Goal: Transaction & Acquisition: Purchase product/service

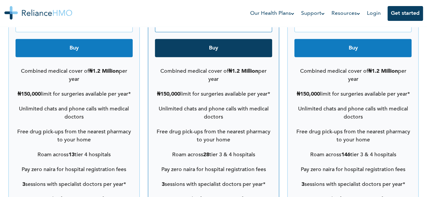
scroll to position [984, 0]
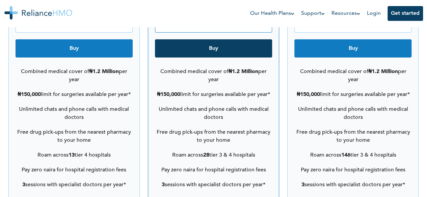
click at [412, 148] on div "TRANQUILITY ₦ 0 per person per month Buy Combined medical cover of ₦1.2 Million…" at bounding box center [352, 164] width 131 height 423
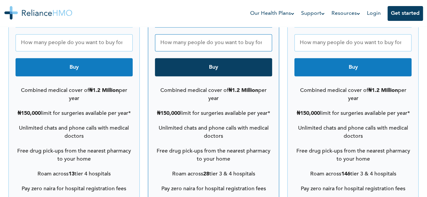
scroll to position [938, 0]
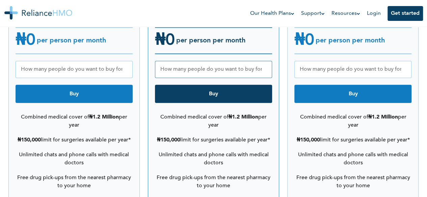
click at [343, 61] on input "number" at bounding box center [352, 69] width 117 height 17
type input "5"
type input "6"
click at [327, 88] on button "Buy" at bounding box center [352, 94] width 117 height 18
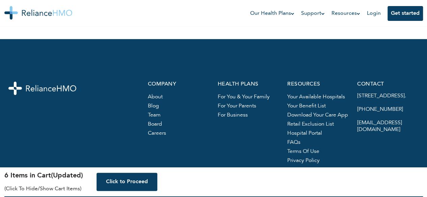
scroll to position [1444, 0]
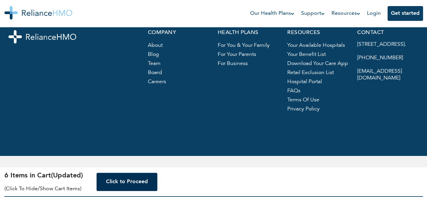
click at [117, 183] on button "Click to Proceed" at bounding box center [126, 182] width 61 height 18
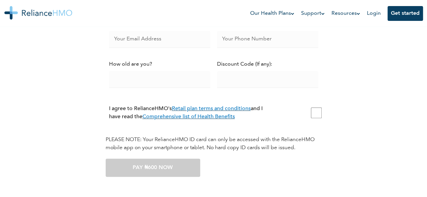
scroll to position [124, 0]
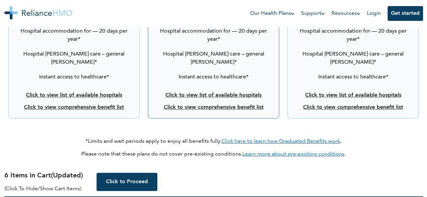
click at [351, 93] on link "Click to view list of available hospitals" at bounding box center [352, 95] width 96 height 5
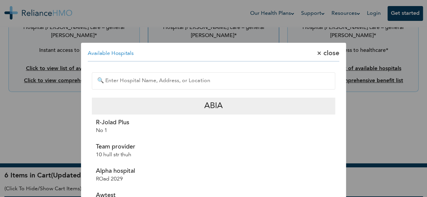
click at [108, 128] on p "No 1" at bounding box center [163, 131] width 134 height 8
click at [228, 86] on input "text" at bounding box center [213, 80] width 243 height 17
click at [221, 85] on input "text" at bounding box center [213, 80] width 243 height 17
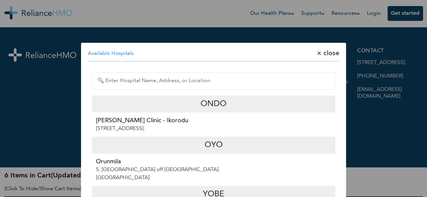
scroll to position [1434, 0]
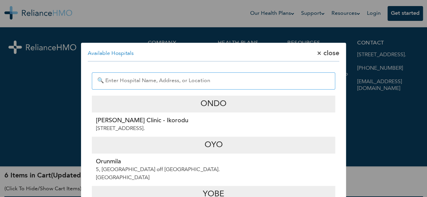
click at [107, 78] on input "text" at bounding box center [213, 80] width 243 height 17
click at [170, 79] on input "text" at bounding box center [213, 80] width 243 height 17
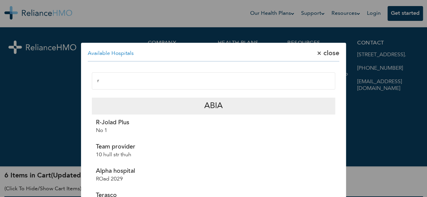
type input "r"
click at [113, 126] on p "R-Jolad Plus" at bounding box center [163, 123] width 134 height 8
click at [198, 136] on div "R-Jolad Plus No 1" at bounding box center [163, 127] width 142 height 24
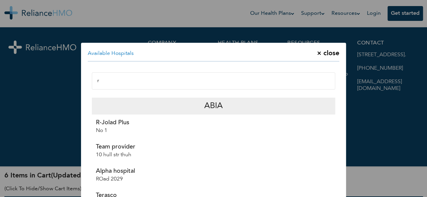
click at [319, 53] on span "× close" at bounding box center [328, 54] width 22 height 8
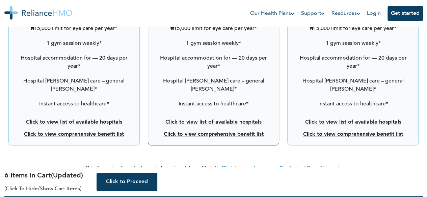
scroll to position [1214, 0]
click at [340, 132] on link "Click to view comprehensive benefit list" at bounding box center [353, 134] width 100 height 5
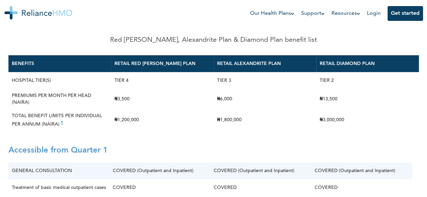
scroll to position [55, 0]
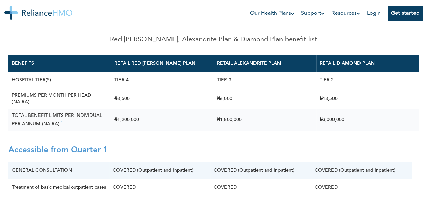
click at [414, 130] on td "₦3,000,000" at bounding box center [367, 120] width 103 height 22
click at [410, 135] on div "BENEFITS RETAIL RED BERYL PLAN RETAIL ALEXANDRITE PLAN RETAIL DIAMOND PLAN HOSP…" at bounding box center [213, 93] width 418 height 84
click at [414, 135] on div "BENEFITS RETAIL RED BERYL PLAN RETAIL ALEXANDRITE PLAN RETAIL DIAMOND PLAN HOSP…" at bounding box center [213, 93] width 418 height 84
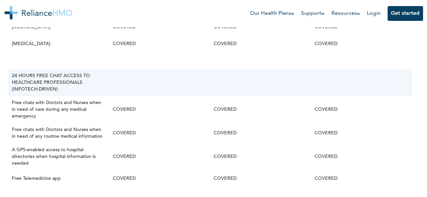
scroll to position [452, 0]
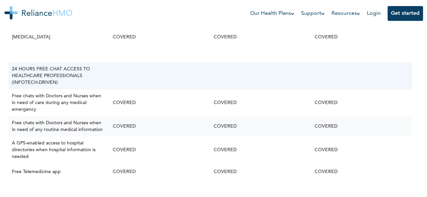
click at [384, 137] on td "COVERED" at bounding box center [361, 126] width 101 height 20
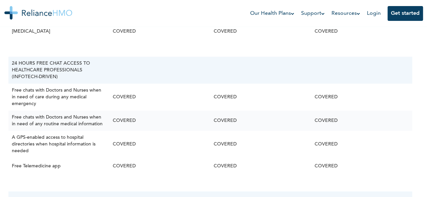
scroll to position [458, 0]
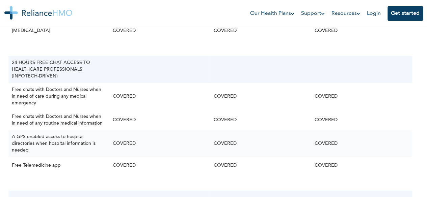
click at [377, 157] on td "COVERED" at bounding box center [361, 143] width 101 height 27
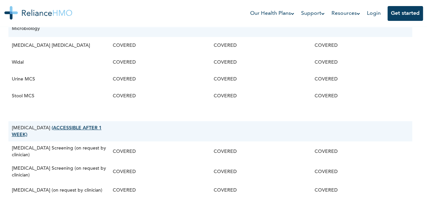
scroll to position [1167, 0]
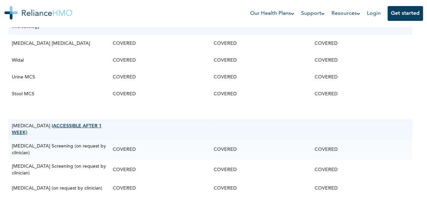
click at [382, 143] on td "COVERED" at bounding box center [361, 150] width 101 height 20
click at [383, 143] on td "COVERED" at bounding box center [361, 150] width 101 height 20
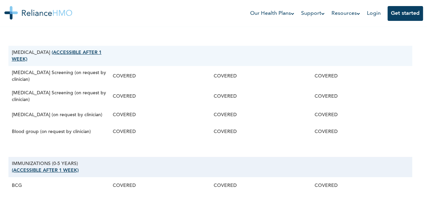
click at [378, 159] on td at bounding box center [361, 167] width 101 height 20
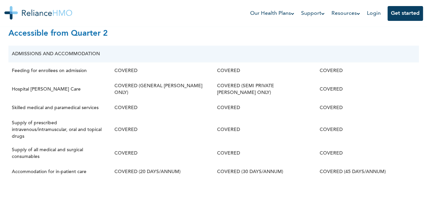
scroll to position [1661, 0]
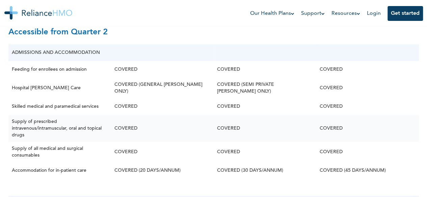
click at [400, 117] on td "COVERED" at bounding box center [367, 128] width 103 height 27
click at [394, 153] on td "COVERED" at bounding box center [367, 152] width 103 height 20
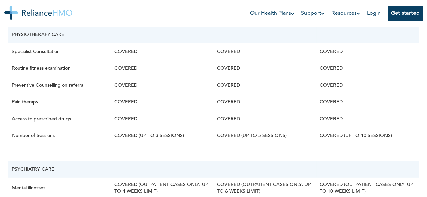
scroll to position [2139, 0]
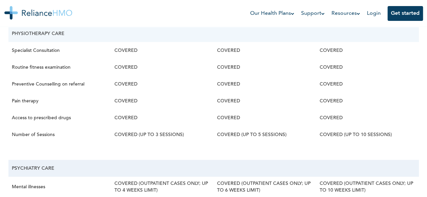
click at [387, 165] on td at bounding box center [367, 168] width 103 height 17
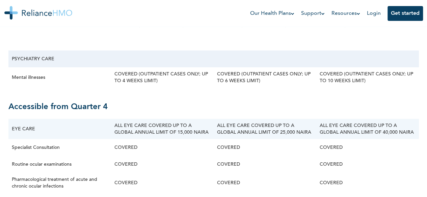
scroll to position [2248, 0]
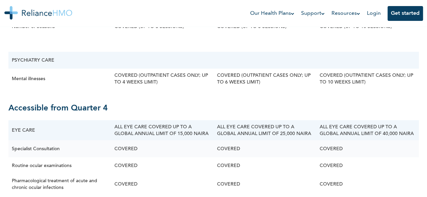
click at [413, 154] on td "COVERED" at bounding box center [367, 149] width 103 height 17
click at [413, 157] on td "COVERED" at bounding box center [367, 149] width 103 height 17
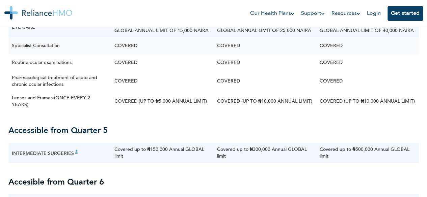
scroll to position [2355, 0]
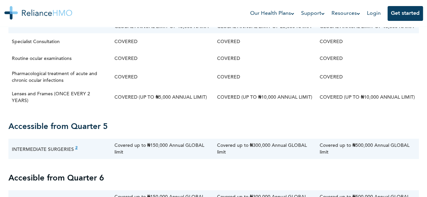
click at [397, 187] on h2 "Accesible from Quarter 6" at bounding box center [213, 178] width 410 height 23
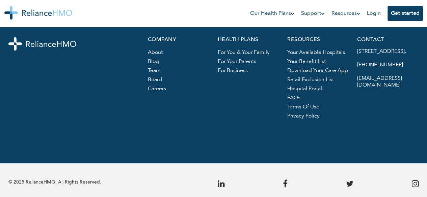
scroll to position [2810, 0]
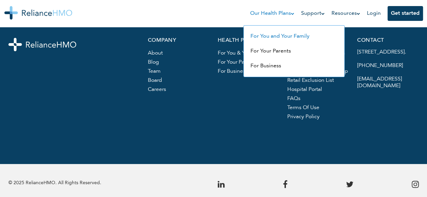
click at [286, 38] on link "For You and Your Family" at bounding box center [279, 36] width 59 height 5
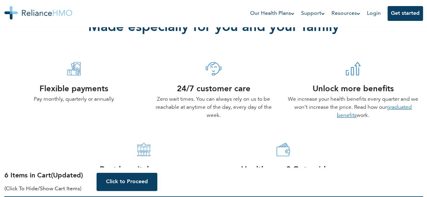
scroll to position [253, 0]
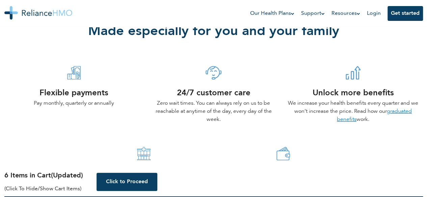
click at [173, 75] on div "24/7 customer care Zero wait times. You can always rely on us to be reachable a…" at bounding box center [213, 102] width 139 height 81
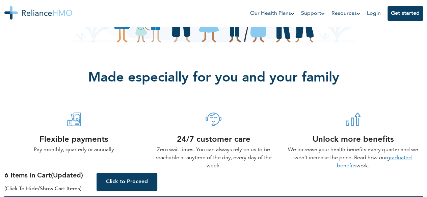
scroll to position [206, 0]
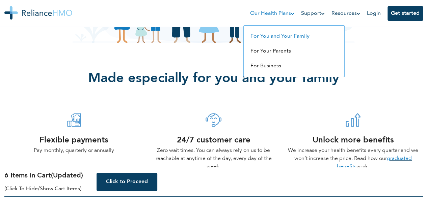
click at [285, 41] on li "For You and Your Family" at bounding box center [294, 36] width 94 height 15
click at [281, 37] on link "For You and Your Family" at bounding box center [279, 36] width 59 height 5
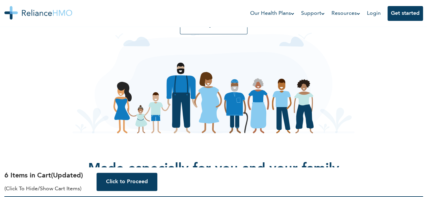
scroll to position [118, 0]
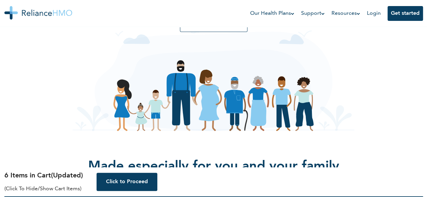
click at [314, 90] on div "Affordable Health Insurance For Individuals & Families Pay zero naira everytime…" at bounding box center [213, 25] width 410 height 216
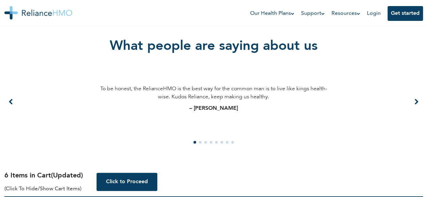
scroll to position [0, 0]
click at [422, 103] on div "What people are saying about us To be honest, the RelianceHMO is the best way f…" at bounding box center [213, 88] width 418 height 153
click at [415, 104] on icon at bounding box center [416, 102] width 4 height 6
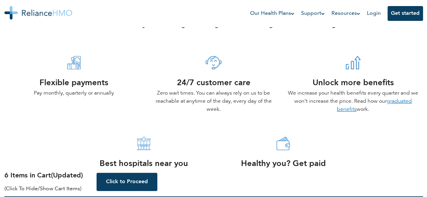
scroll to position [263, 0]
click at [223, 77] on div "24/7 customer care Zero wait times. You can always rely on us to be reachable a…" at bounding box center [213, 92] width 139 height 81
click at [210, 66] on img at bounding box center [213, 62] width 16 height 13
click at [222, 82] on h4 "24/7 customer care" at bounding box center [213, 84] width 131 height 12
click at [208, 88] on h4 "24/7 customer care" at bounding box center [213, 84] width 131 height 12
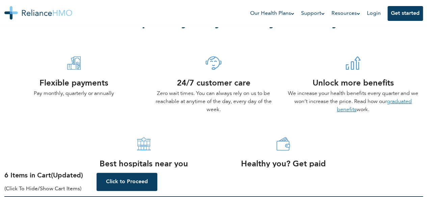
click at [211, 67] on img at bounding box center [213, 62] width 16 height 13
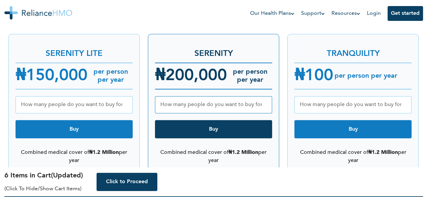
scroll to position [905, 0]
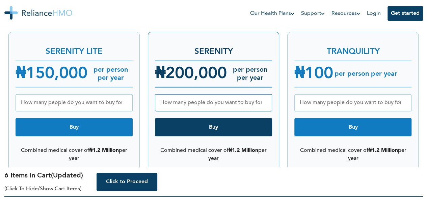
click at [245, 96] on input "number" at bounding box center [213, 102] width 117 height 17
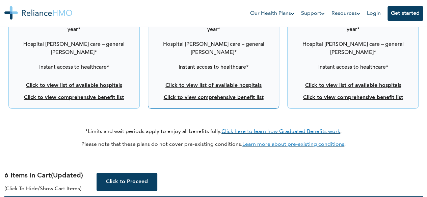
scroll to position [1250, 0]
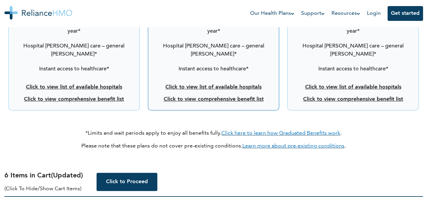
click at [266, 83] on p "Click to view list of available hospitals" at bounding box center [213, 87] width 117 height 8
click at [251, 85] on link "Click to view list of available hospitals" at bounding box center [213, 87] width 96 height 5
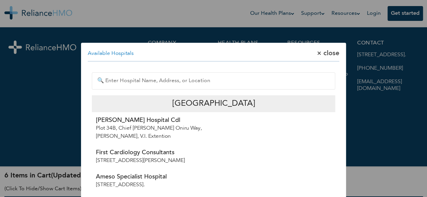
scroll to position [313, 0]
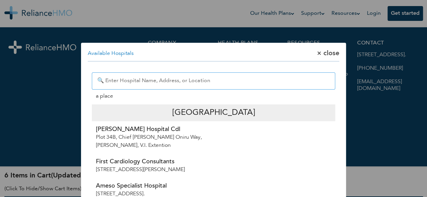
click at [153, 77] on input "text" at bounding box center [213, 80] width 243 height 17
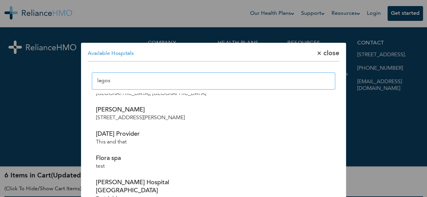
type input "lagos"
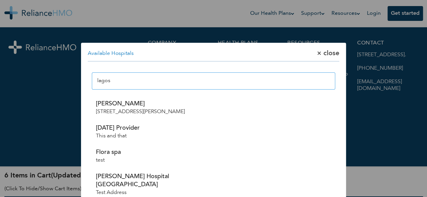
scroll to position [362, 0]
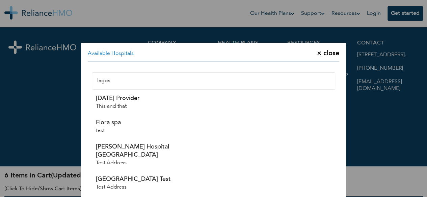
click at [317, 57] on span "× close" at bounding box center [328, 54] width 22 height 8
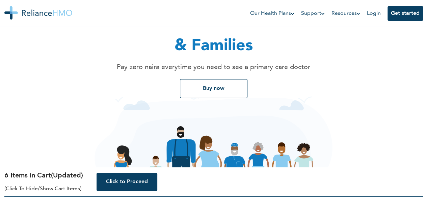
scroll to position [0, 0]
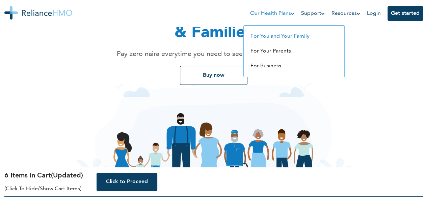
click at [275, 37] on link "For You and Your Family" at bounding box center [279, 36] width 59 height 5
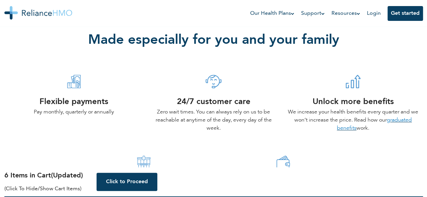
scroll to position [270, 0]
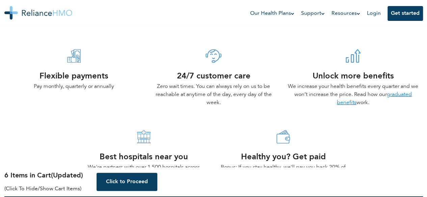
click at [181, 86] on p "Zero wait times. You can always rely on us to be reachable at anytime of the da…" at bounding box center [213, 95] width 131 height 24
click at [315, 34] on h2 "Made especially for you and your family" at bounding box center [213, 9] width 418 height 51
